Goal: Transaction & Acquisition: Subscribe to service/newsletter

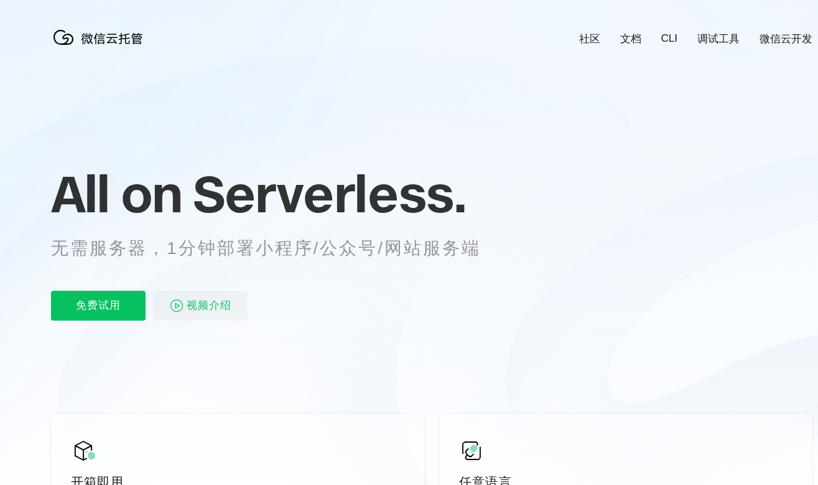
scroll to position [0, 2213]
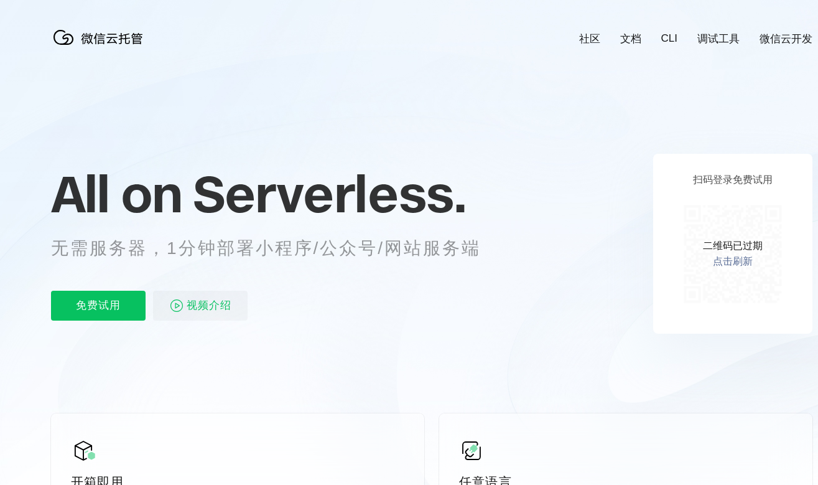
click at [734, 264] on link "点击刷新" at bounding box center [733, 261] width 40 height 13
click at [734, 261] on link "点击刷新" at bounding box center [733, 261] width 40 height 13
click at [731, 256] on link "点击刷新" at bounding box center [733, 261] width 40 height 13
click at [719, 259] on link "点击刷新" at bounding box center [733, 261] width 40 height 13
click at [719, 260] on link "点击刷新" at bounding box center [733, 261] width 40 height 13
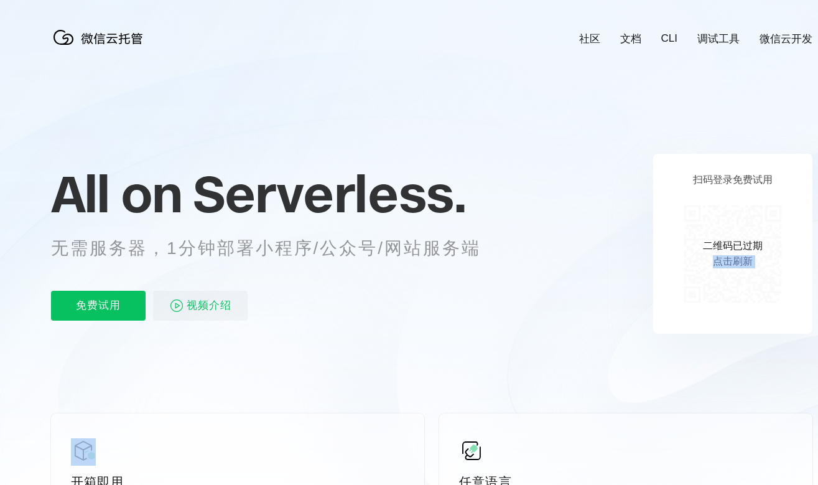
click at [719, 261] on link "点击刷新" at bounding box center [733, 261] width 40 height 13
click at [741, 261] on link "点击刷新" at bounding box center [733, 261] width 40 height 13
click at [739, 261] on link "点击刷新" at bounding box center [733, 261] width 40 height 13
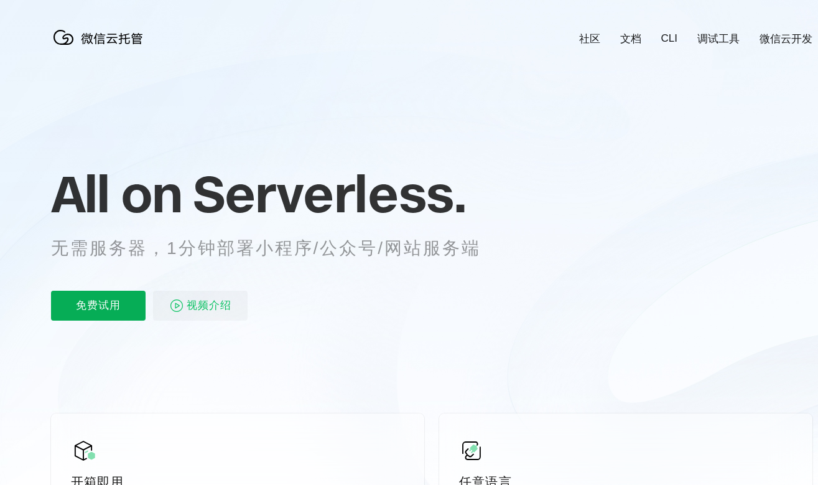
click at [116, 305] on p "免费试用" at bounding box center [98, 306] width 95 height 30
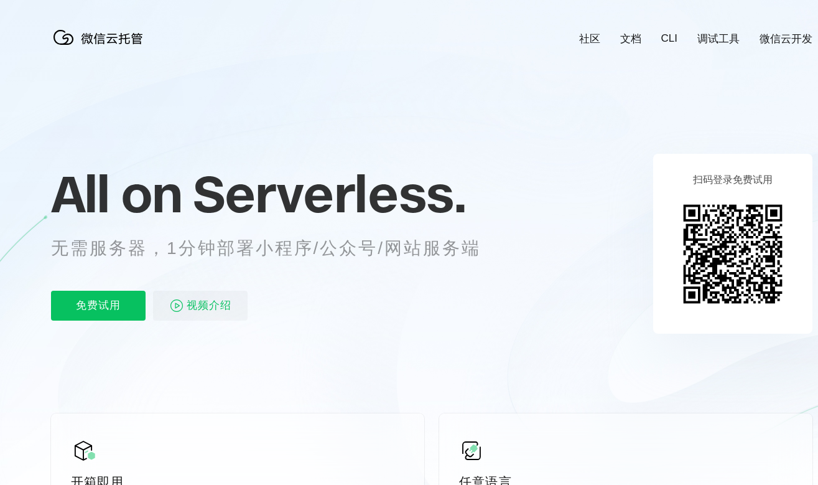
click at [98, 288] on div "All on Serverless. 无需服务器，1分钟部署小程序/公众号/网站服务端 免费试用 视频介绍" at bounding box center [281, 243] width 461 height 180
click at [95, 296] on p "免费试用" at bounding box center [98, 306] width 95 height 30
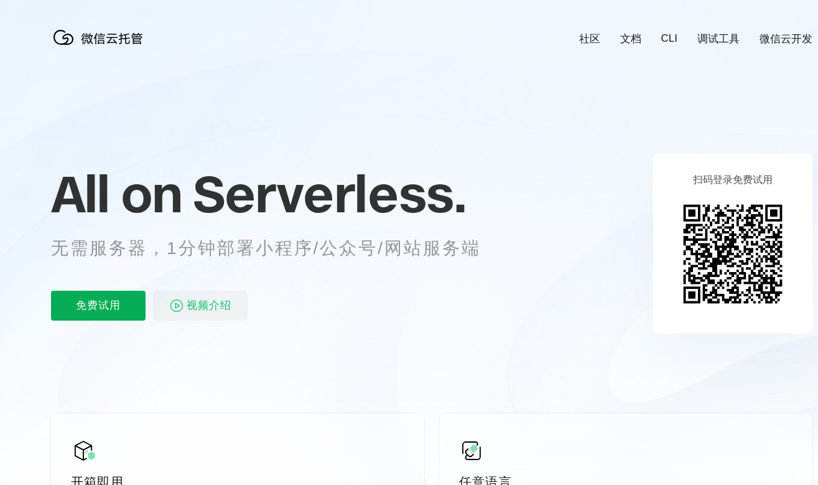
scroll to position [0, 2213]
click at [126, 311] on p "免费试用" at bounding box center [98, 306] width 95 height 30
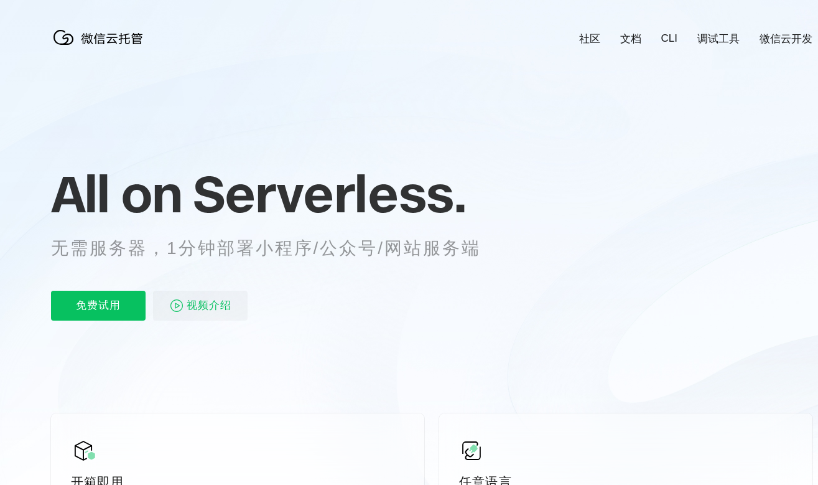
scroll to position [0, 2213]
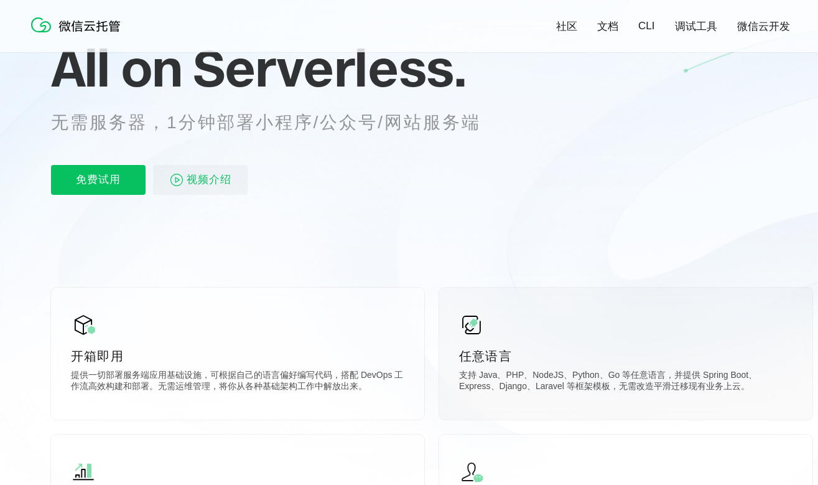
scroll to position [11, 0]
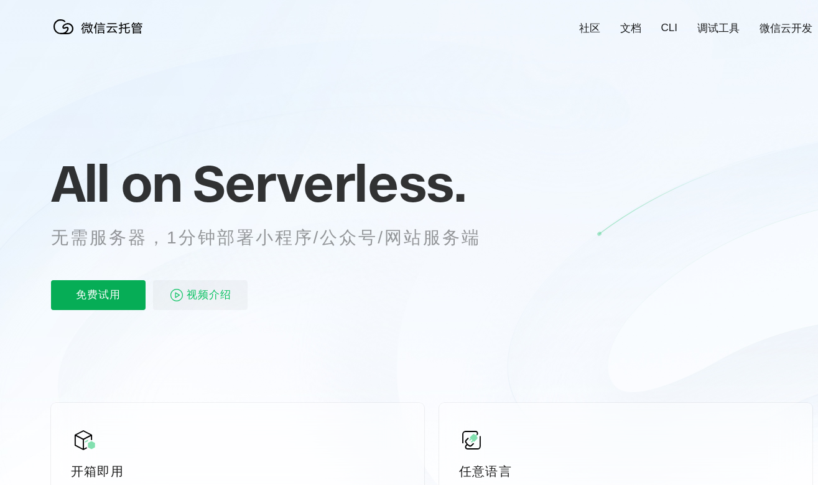
click at [113, 289] on p "免费试用" at bounding box center [98, 295] width 95 height 30
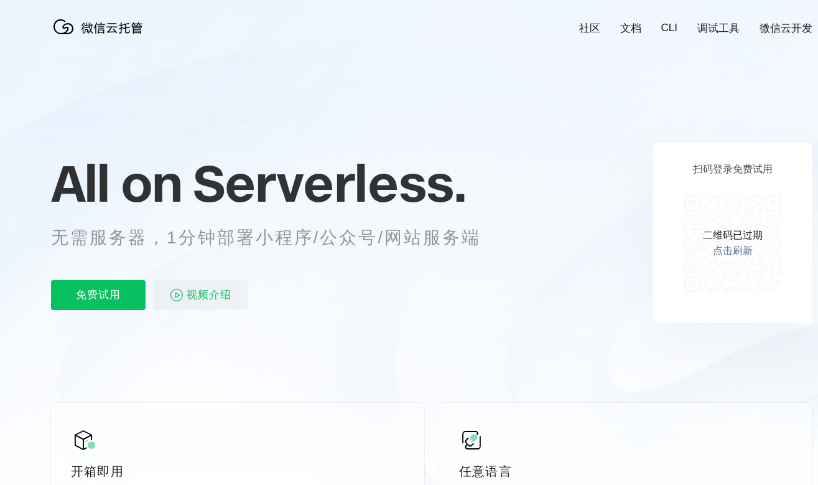
click at [733, 253] on link "点击刷新" at bounding box center [733, 251] width 40 height 13
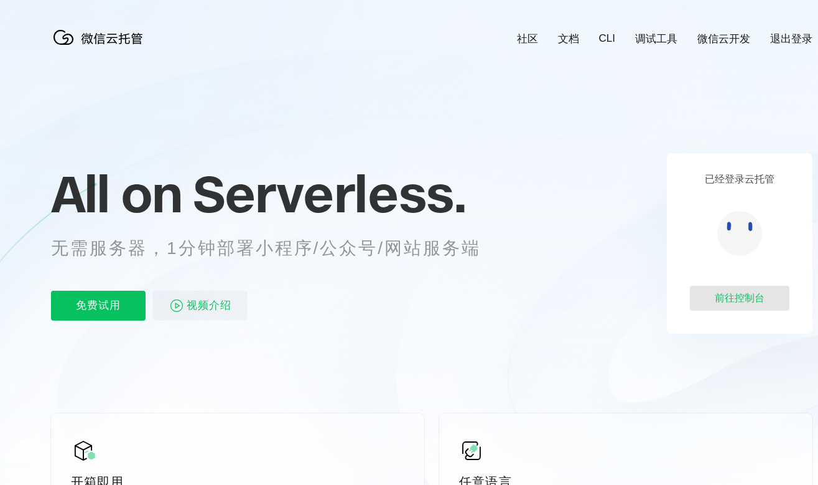
click at [740, 303] on div "前往控制台" at bounding box center [740, 298] width 100 height 25
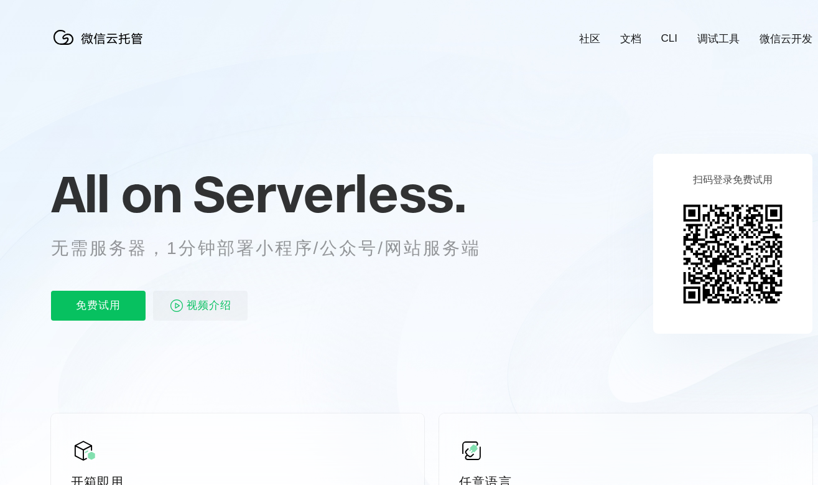
scroll to position [0, 2211]
